Goal: Check status

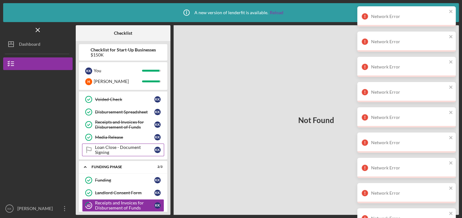
scroll to position [226, 0]
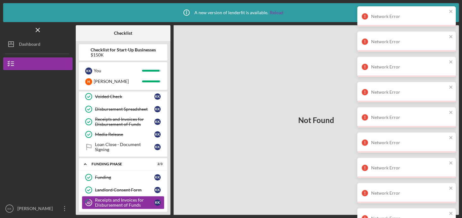
click at [116, 197] on div "Receipts and Invoices for Disbursement of Funds" at bounding box center [124, 202] width 59 height 10
click at [115, 187] on div "Landlord Consent Form" at bounding box center [124, 189] width 59 height 5
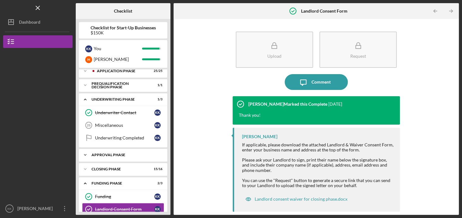
scroll to position [26, 0]
